Goal: Check status

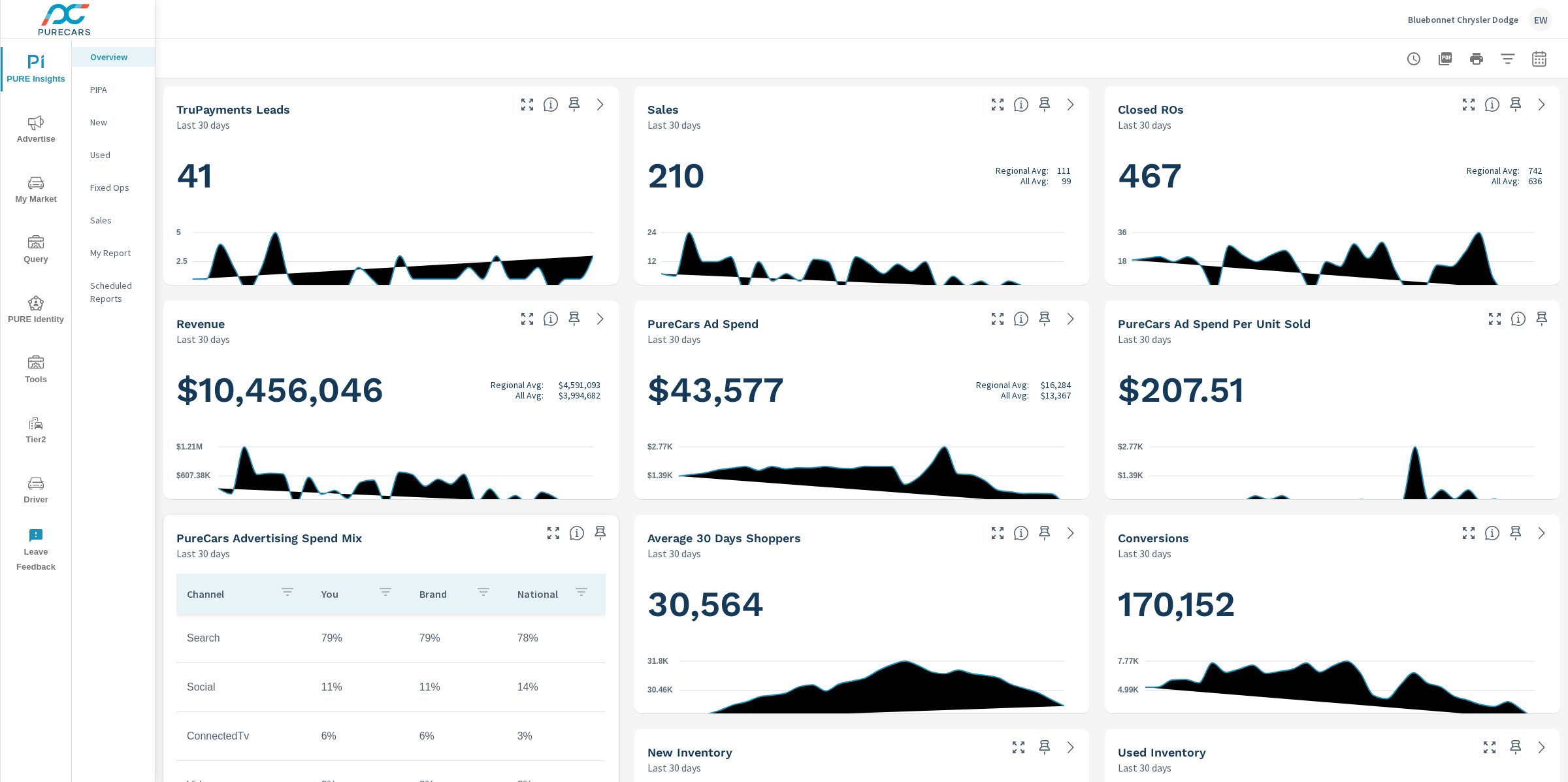
scroll to position [1, 0]
click at [270, 42] on div at bounding box center [861, 58] width 1381 height 38
click at [1531, 57] on icon "button" at bounding box center [1539, 59] width 16 height 16
click at [1431, 117] on select "Custom [DATE] Last week Last 7 days Last 14 days Last 30 days Last 45 days Last…" at bounding box center [1422, 115] width 130 height 26
click at [1357, 102] on select "Custom [DATE] Last week Last 7 days Last 14 days Last 30 days Last 45 days Last…" at bounding box center [1422, 115] width 130 height 26
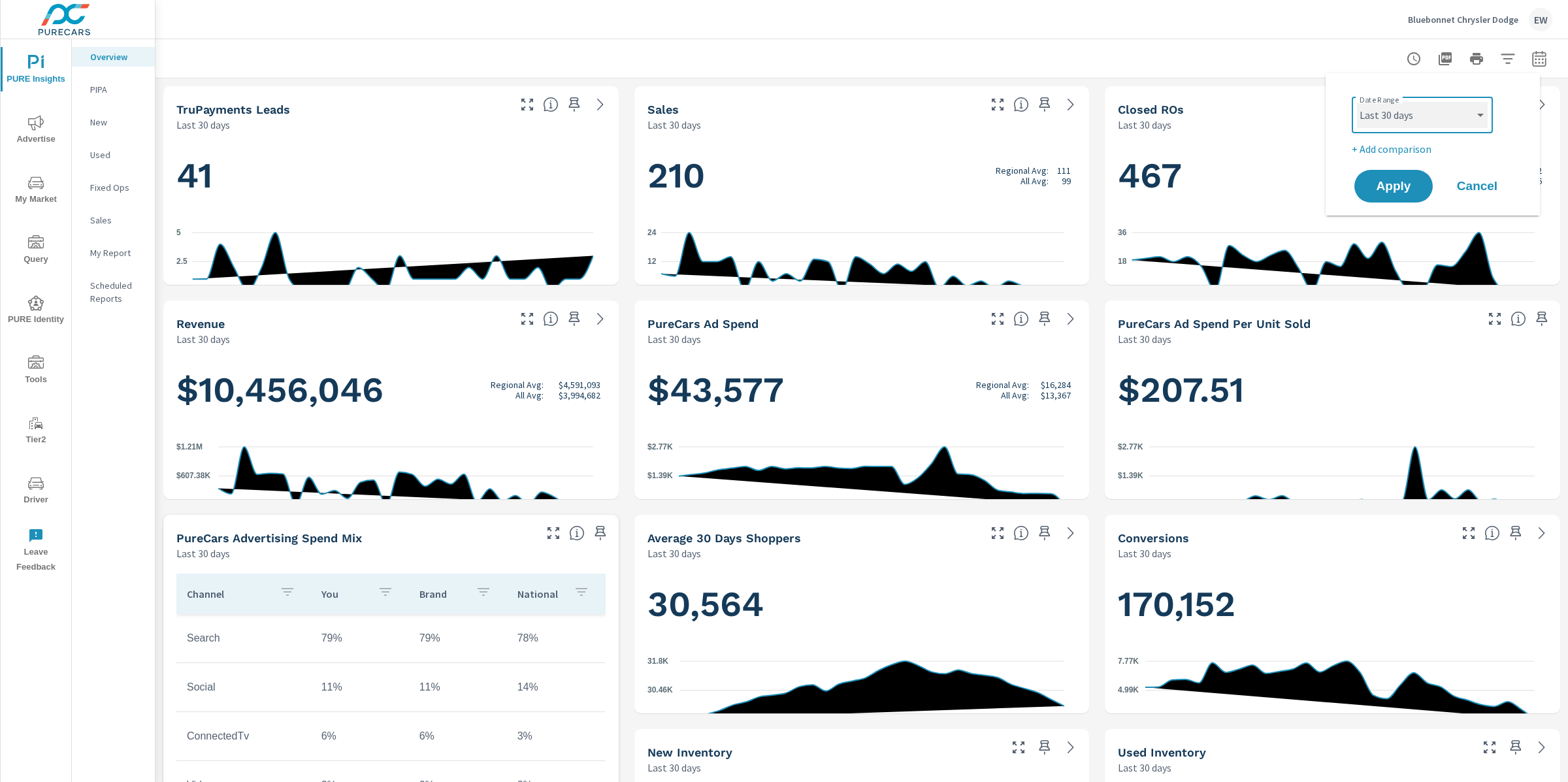
select select "Last month"
click at [1387, 192] on span "Apply" at bounding box center [1394, 187] width 53 height 13
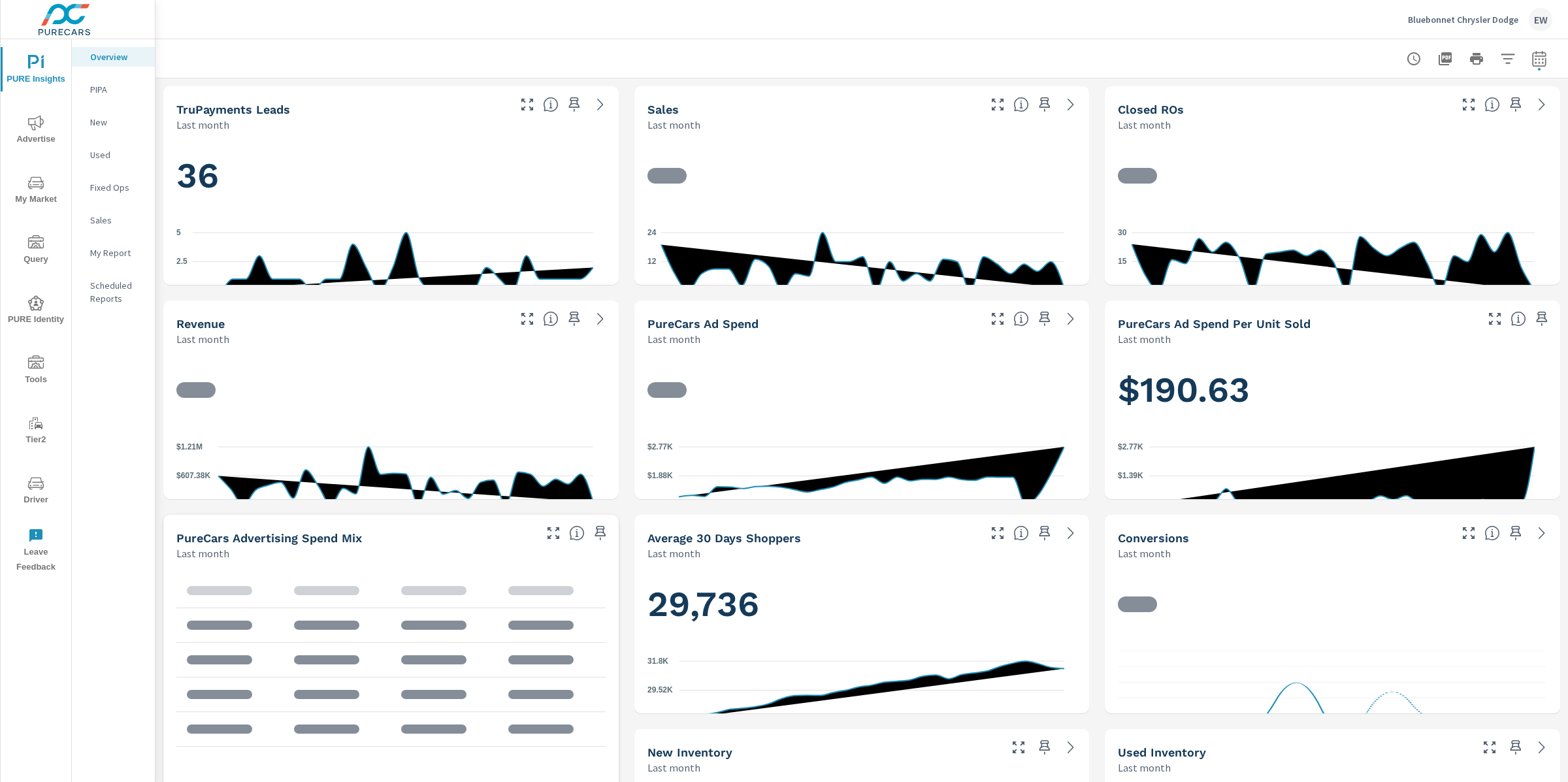
scroll to position [1, 0]
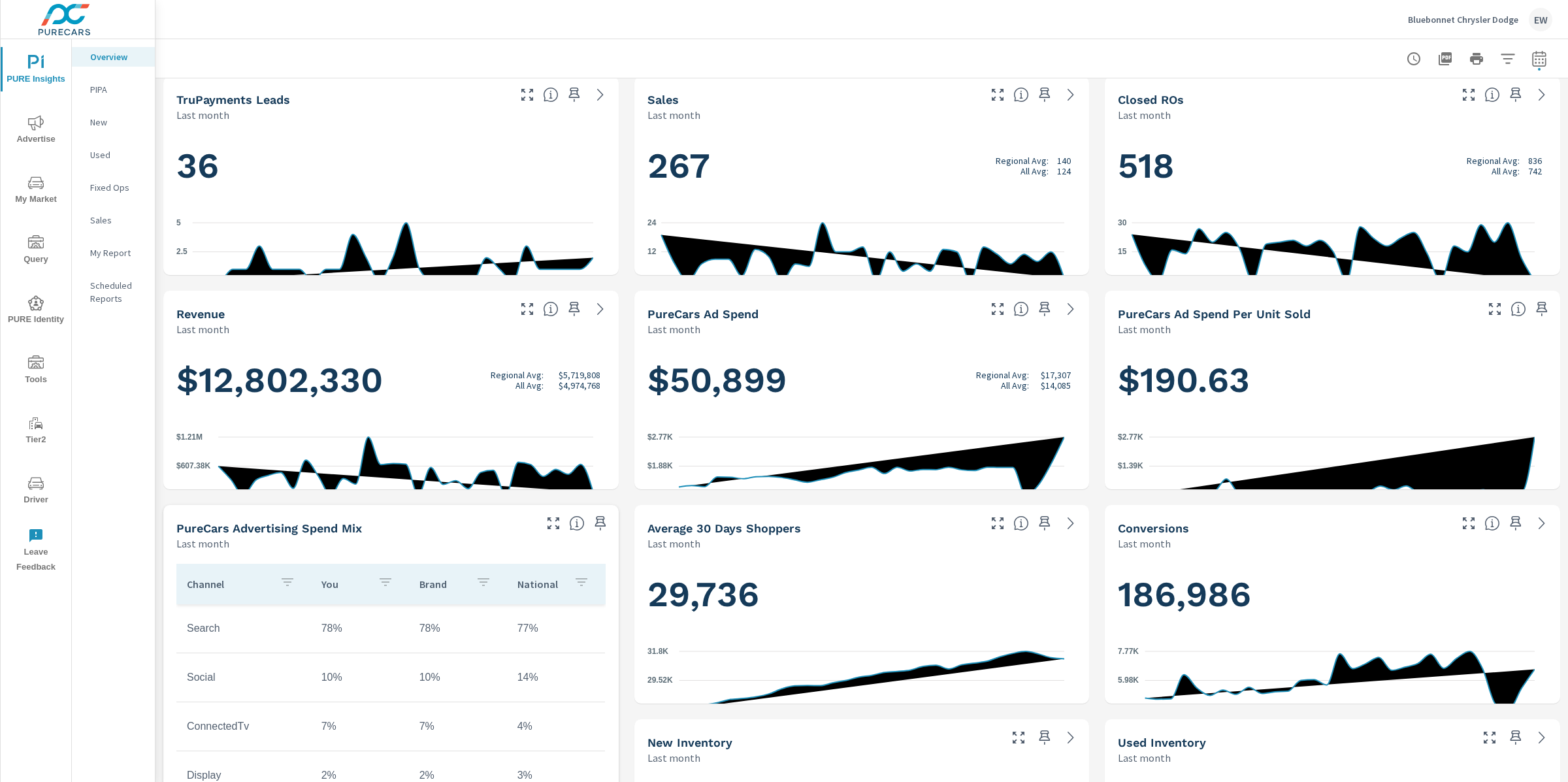
scroll to position [0, 0]
